Goal: Information Seeking & Learning: Understand process/instructions

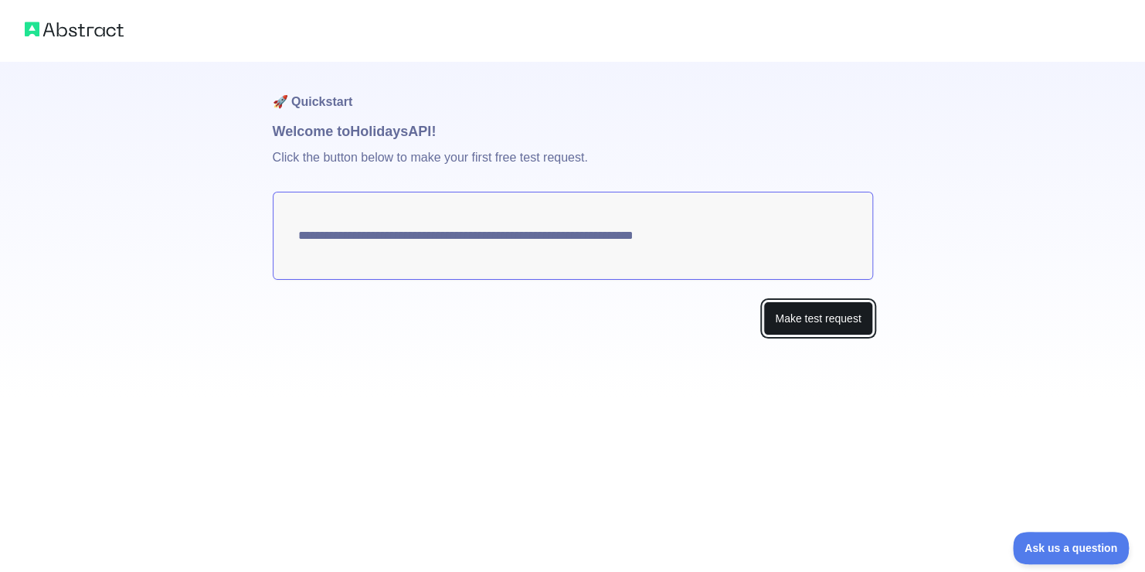
click at [798, 323] on button "Make test request" at bounding box center [818, 318] width 109 height 35
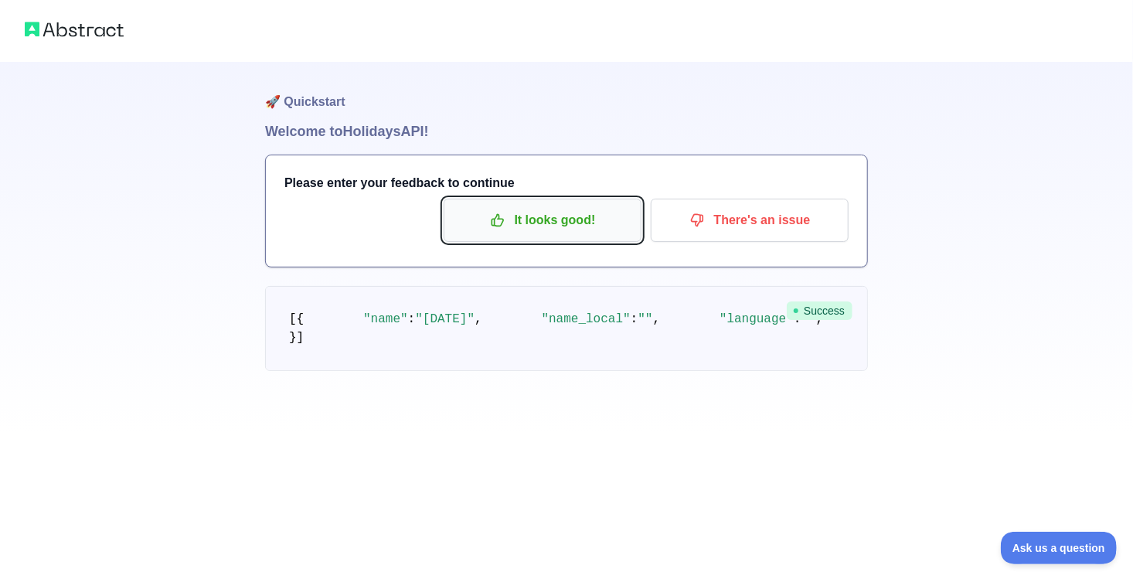
click at [548, 217] on p "It looks good!" at bounding box center [542, 220] width 175 height 26
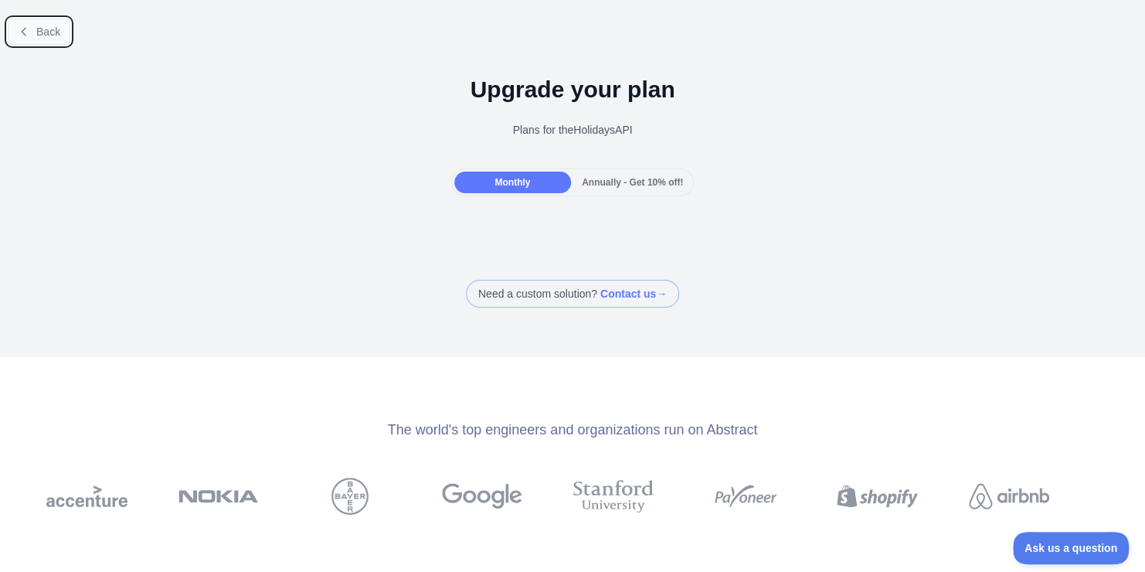
click at [36, 34] on span "Back" at bounding box center [48, 32] width 24 height 12
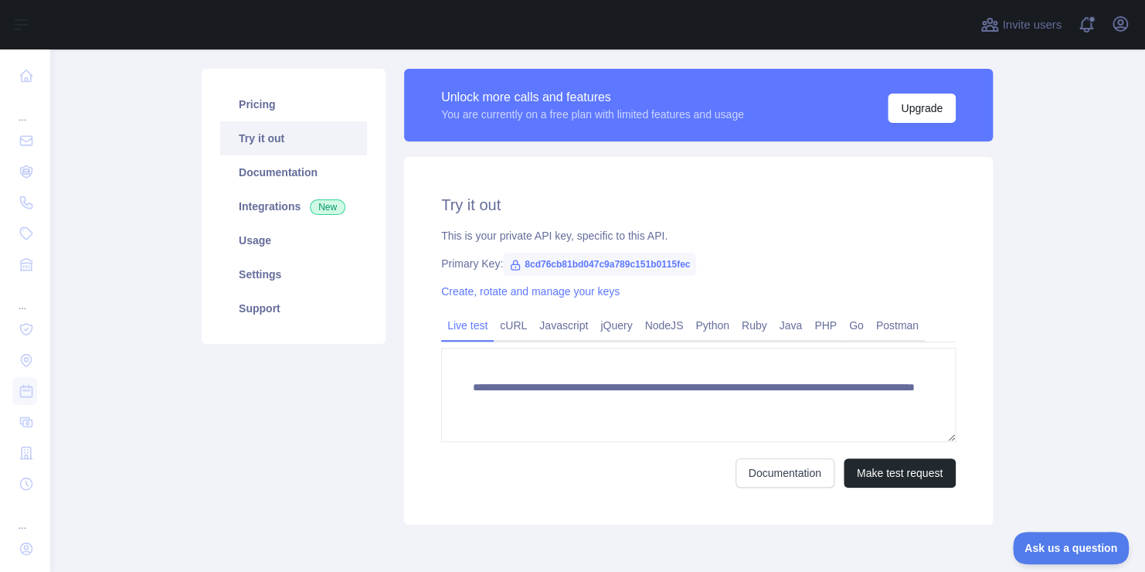
scroll to position [121, 0]
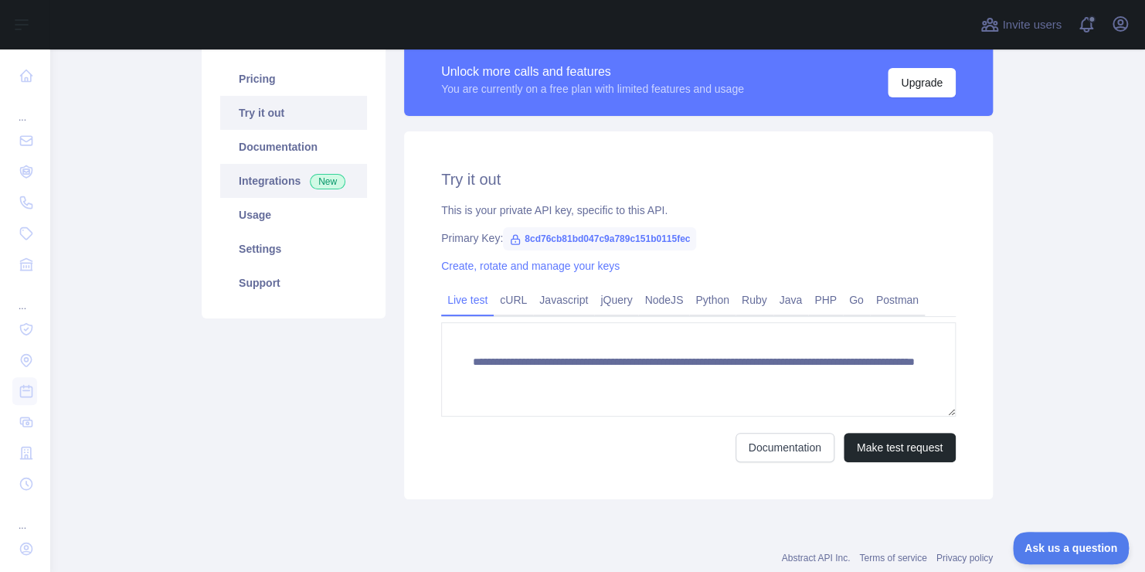
click at [267, 176] on link "Integrations New" at bounding box center [293, 181] width 147 height 34
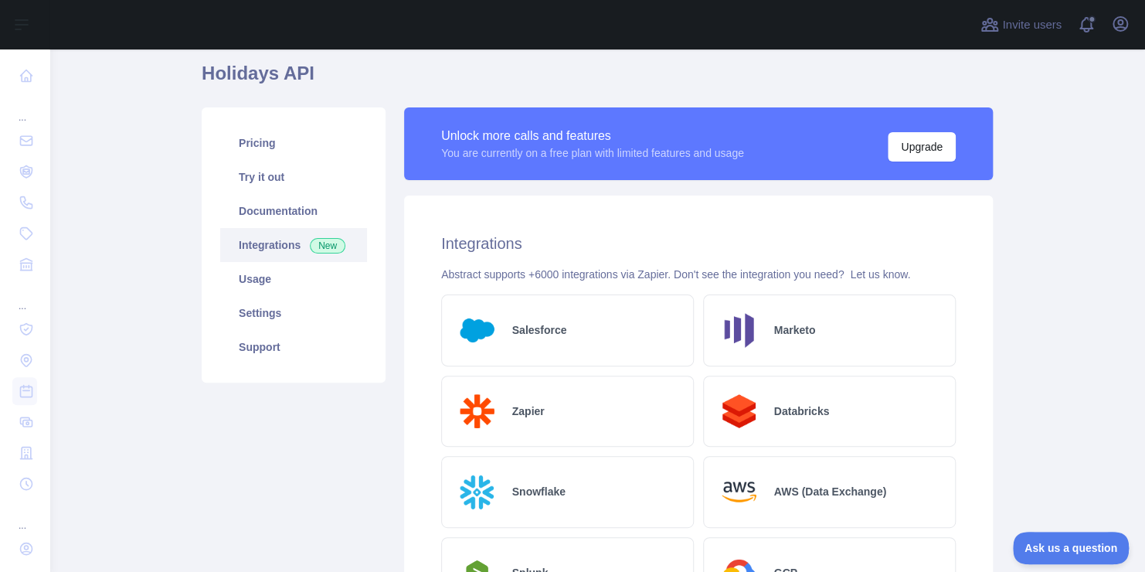
scroll to position [55, 0]
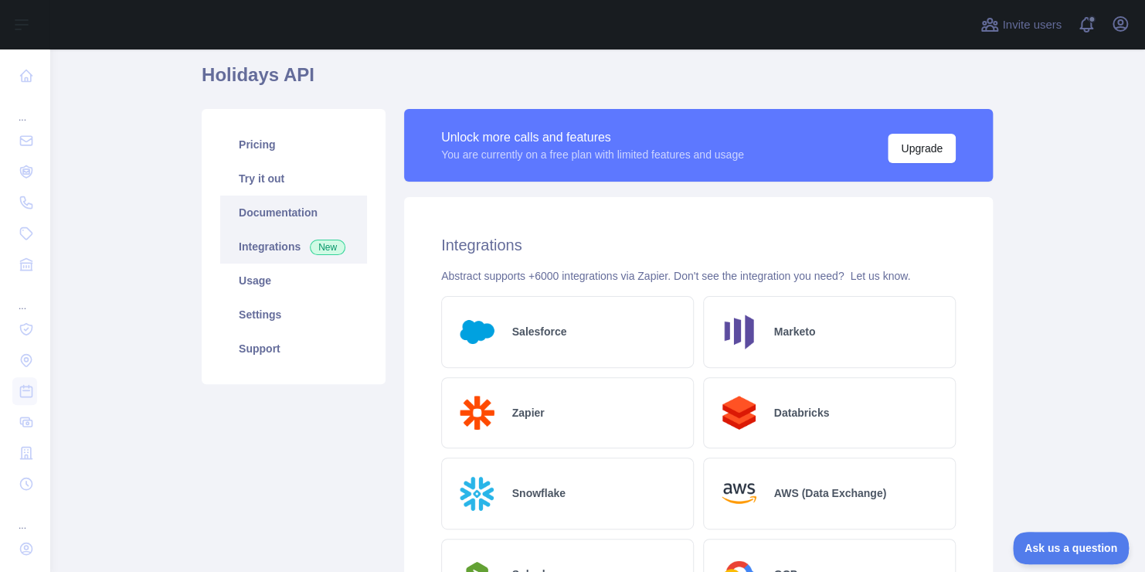
click at [288, 212] on link "Documentation" at bounding box center [293, 213] width 147 height 34
click at [250, 145] on link "Pricing" at bounding box center [293, 145] width 147 height 34
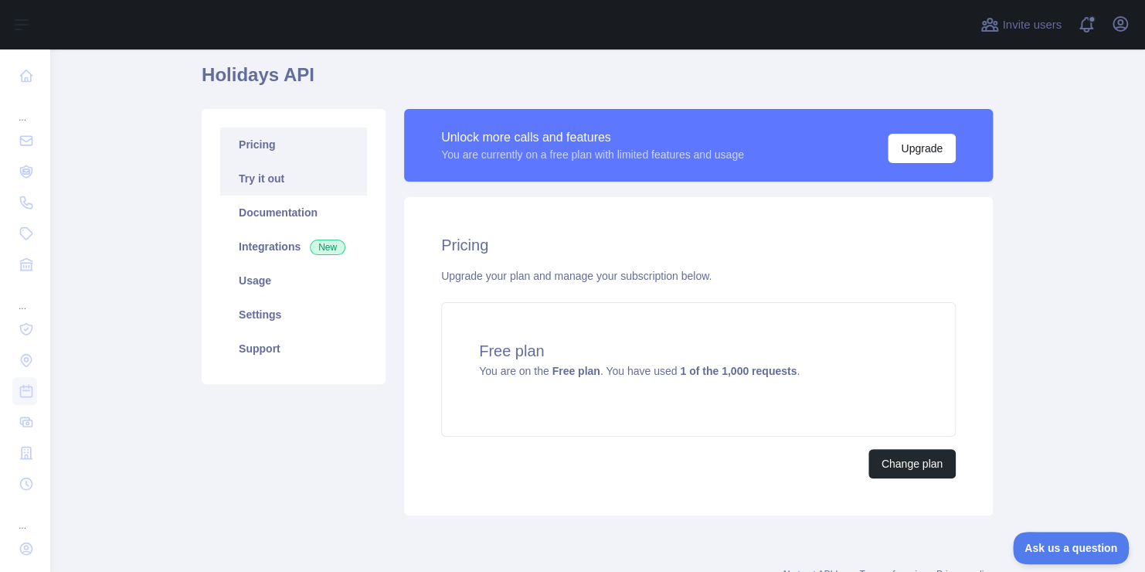
click at [255, 176] on link "Try it out" at bounding box center [293, 179] width 147 height 34
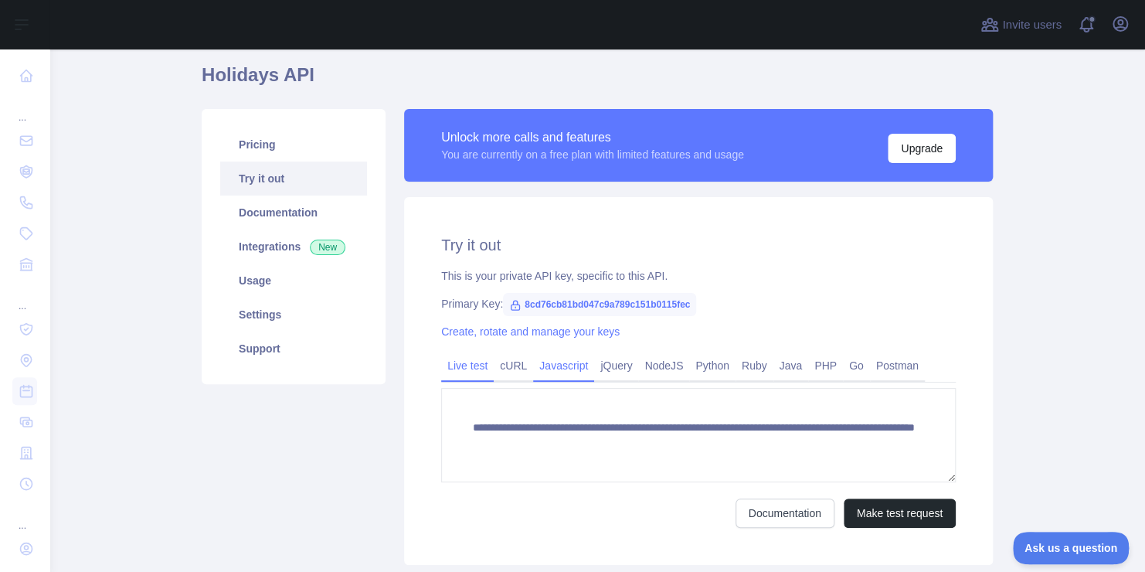
click at [568, 362] on link "Javascript" at bounding box center [563, 365] width 61 height 25
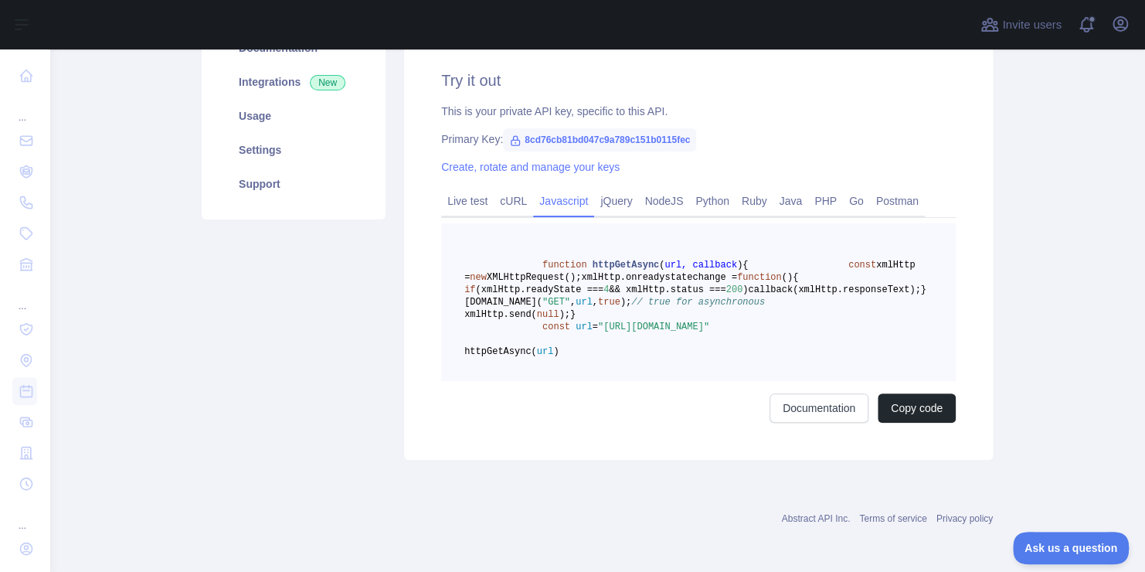
scroll to position [250, 0]
click at [920, 420] on button "Copy code" at bounding box center [917, 405] width 78 height 29
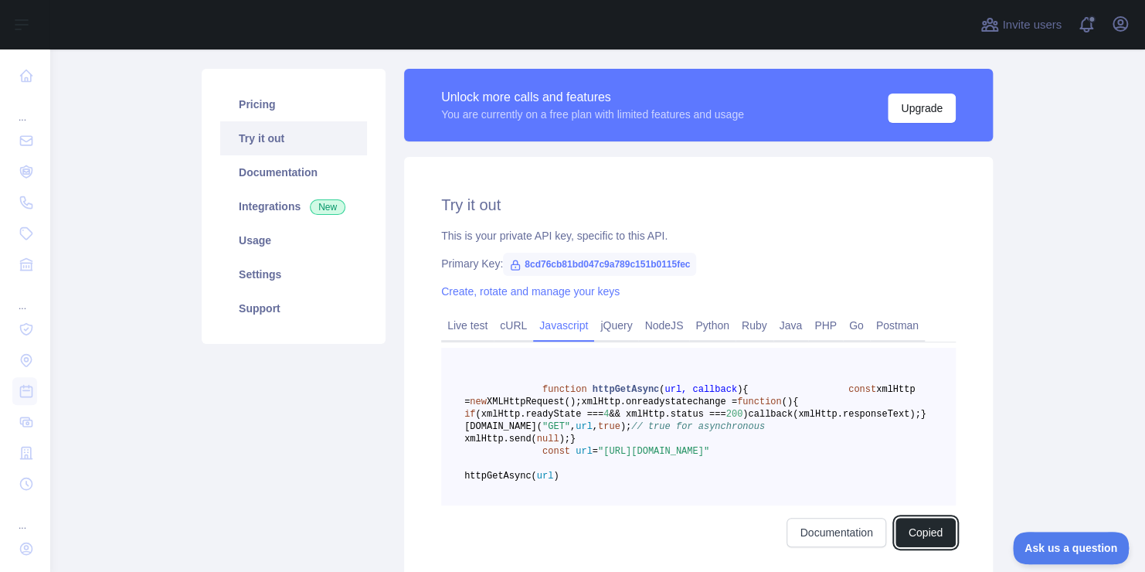
scroll to position [77, 0]
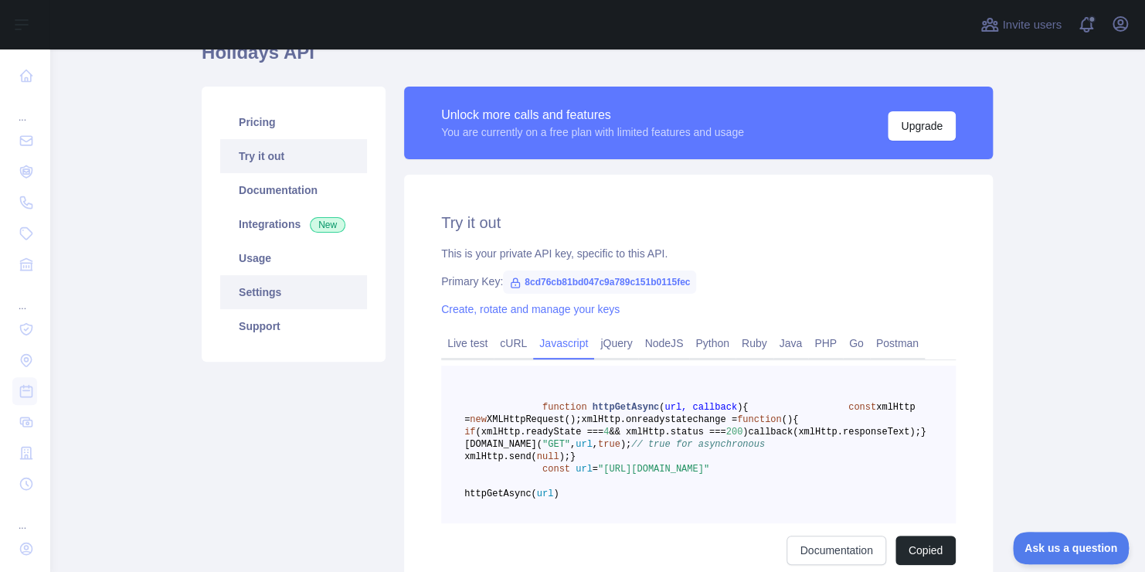
click at [290, 294] on link "Settings" at bounding box center [293, 292] width 147 height 34
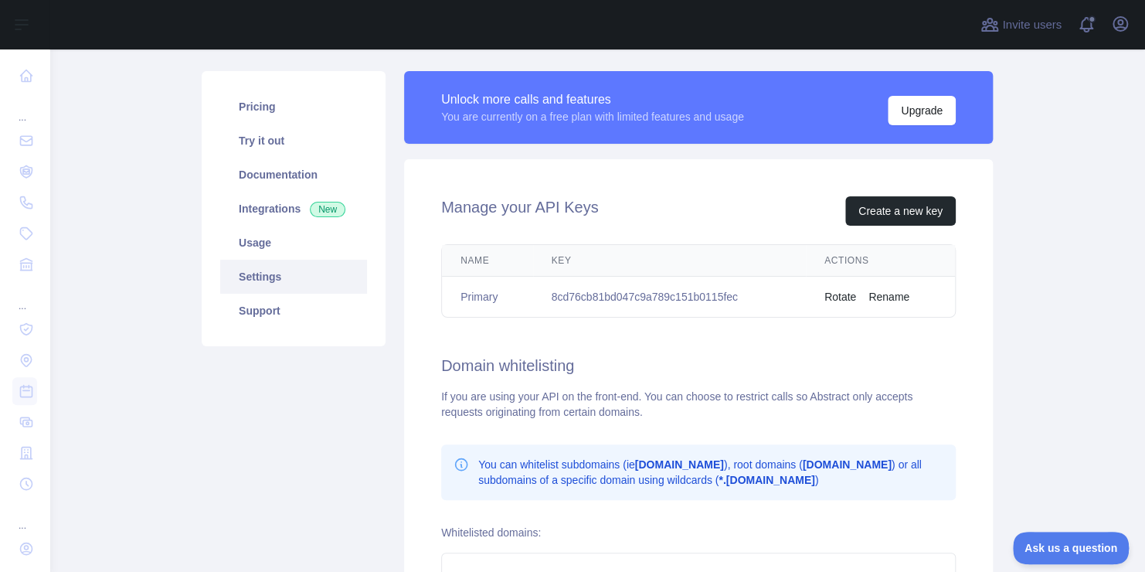
scroll to position [91, 0]
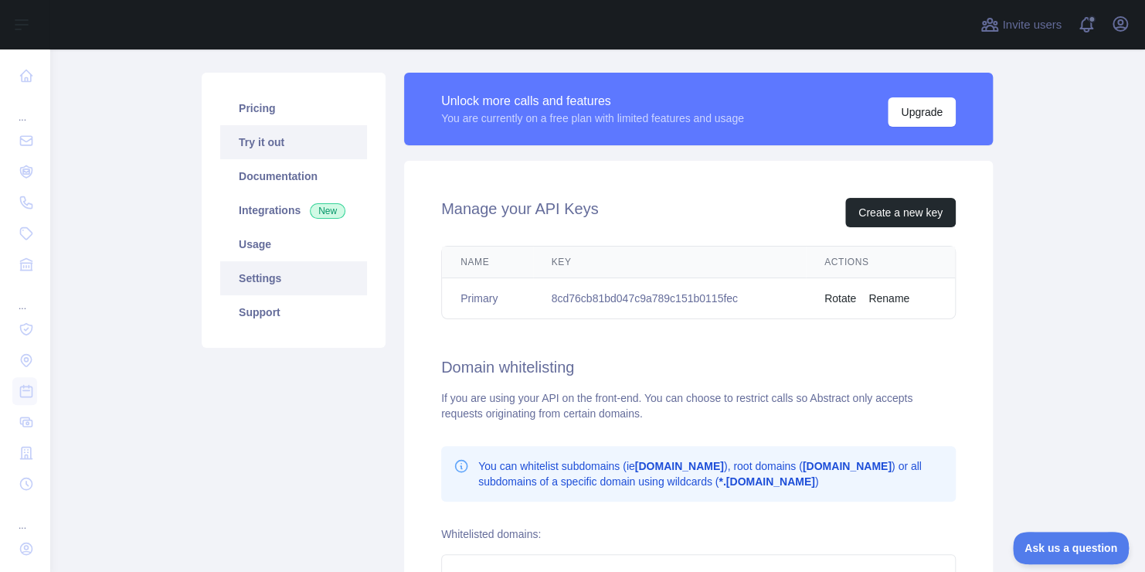
click at [269, 131] on link "Try it out" at bounding box center [293, 142] width 147 height 34
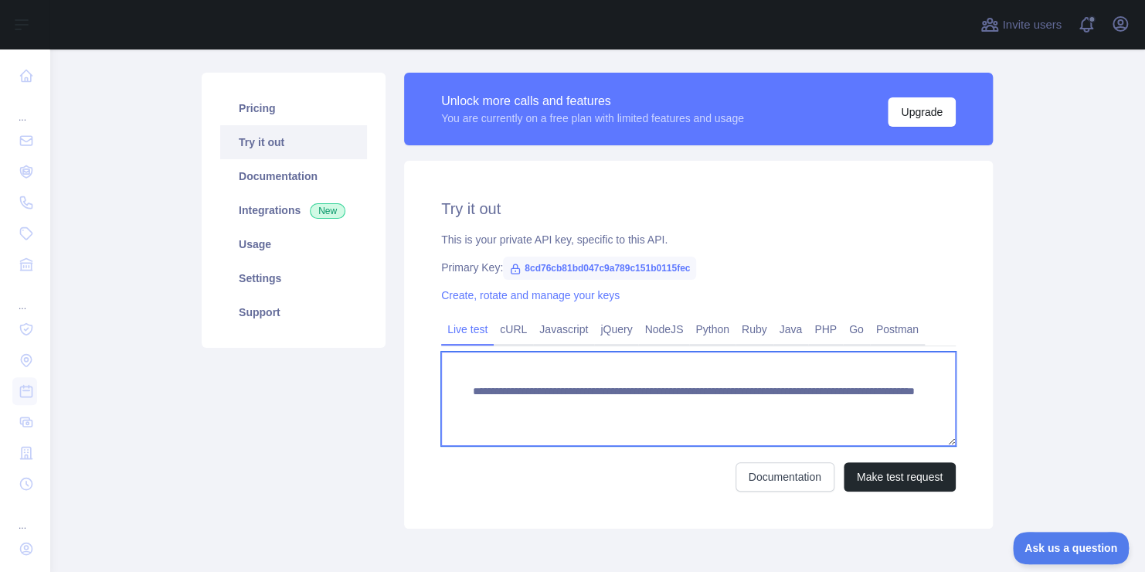
drag, startPoint x: 758, startPoint y: 405, endPoint x: 747, endPoint y: 406, distance: 11.7
click at [747, 406] on textarea "**********" at bounding box center [698, 399] width 515 height 94
drag, startPoint x: 515, startPoint y: 423, endPoint x: 415, endPoint y: 389, distance: 105.8
click at [415, 389] on div "**********" at bounding box center [698, 345] width 589 height 368
